Goal: Task Accomplishment & Management: Manage account settings

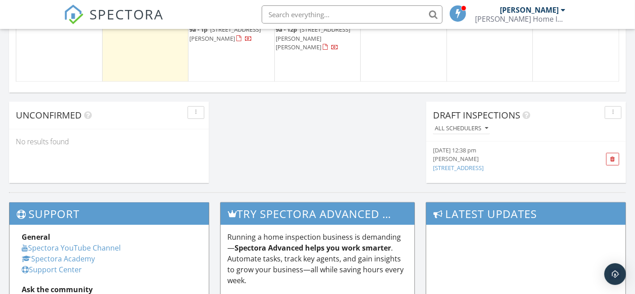
scroll to position [672, 0]
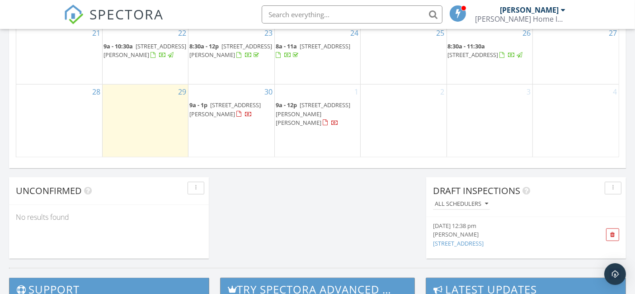
click at [228, 118] on span "9a - 1p 1089 Raptor Rd, Alvarado 76009" at bounding box center [231, 110] width 84 height 18
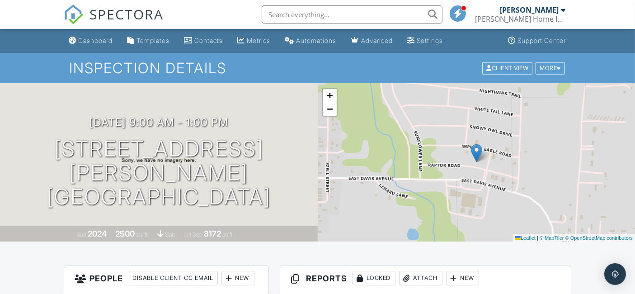
click at [302, 18] on input "text" at bounding box center [352, 14] width 181 height 18
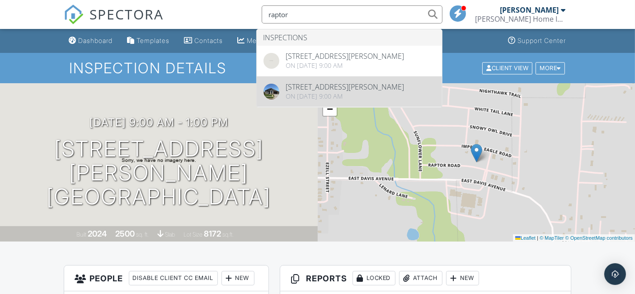
type input "raptor"
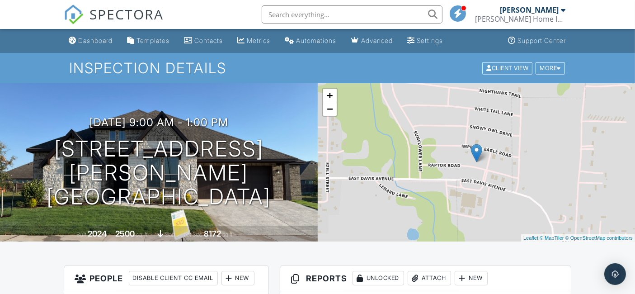
click at [96, 42] on div "Dashboard" at bounding box center [96, 41] width 34 height 8
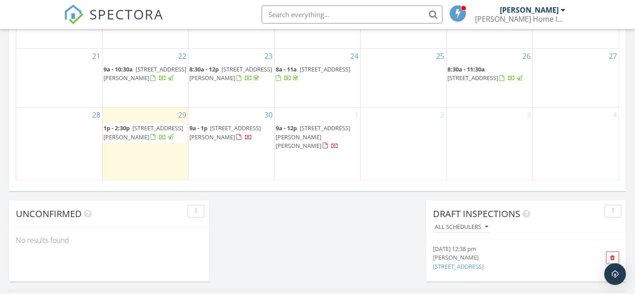
scroll to position [672, 0]
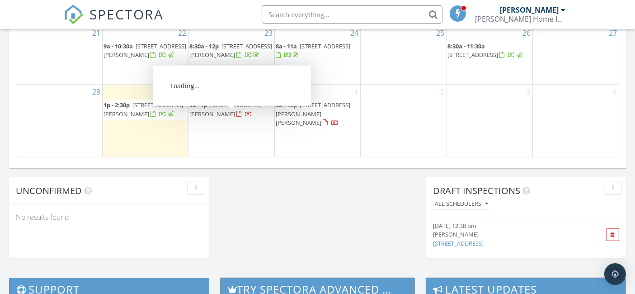
click at [225, 117] on span "1089 Raptor Rd, Alvarado 76009" at bounding box center [224, 109] width 71 height 17
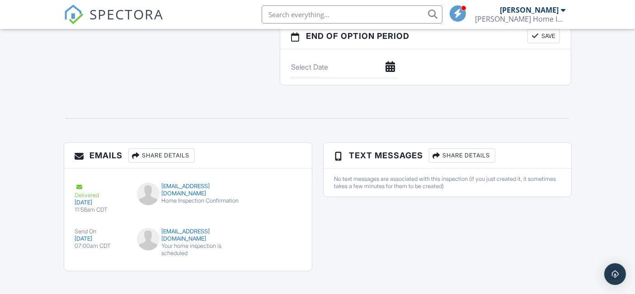
scroll to position [912, 0]
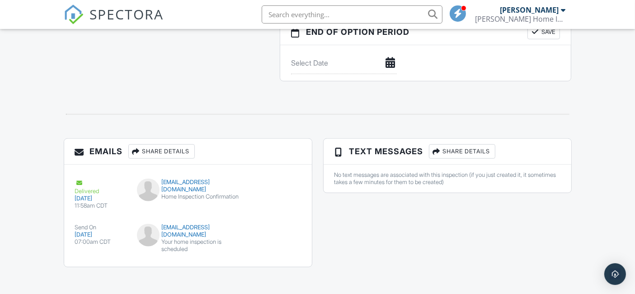
click at [281, 180] on button "Resend" at bounding box center [274, 187] width 40 height 17
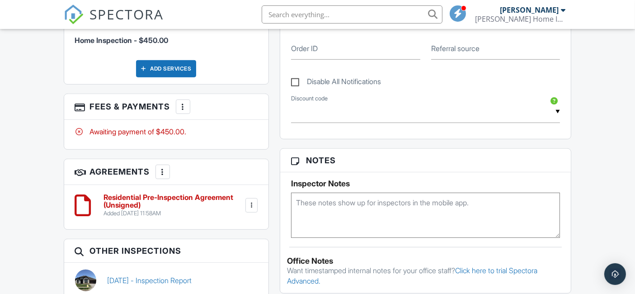
scroll to position [502, 0]
